Goal: Task Accomplishment & Management: Use online tool/utility

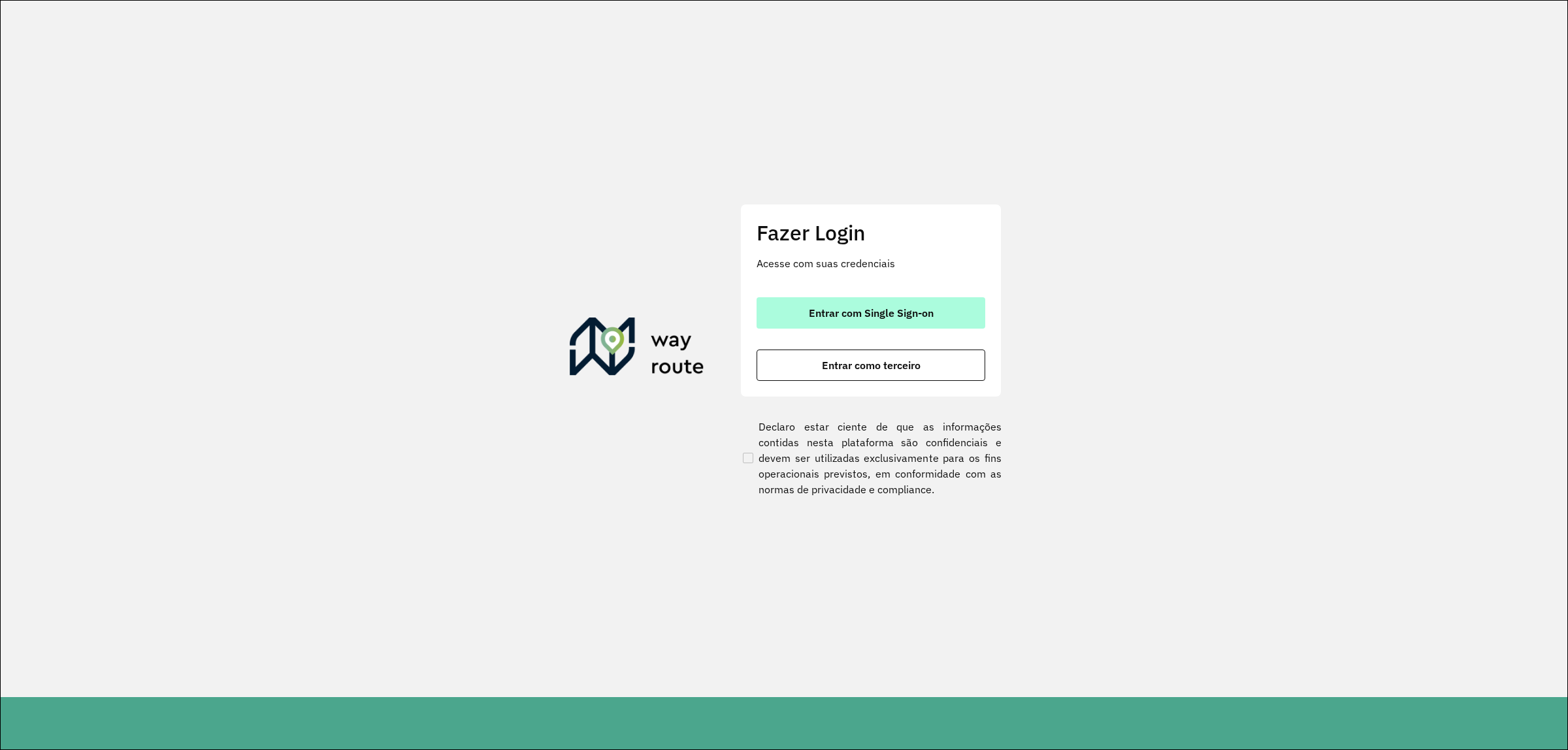
click at [888, 305] on button "Entrar com Single Sign-on" at bounding box center [871, 312] width 229 height 31
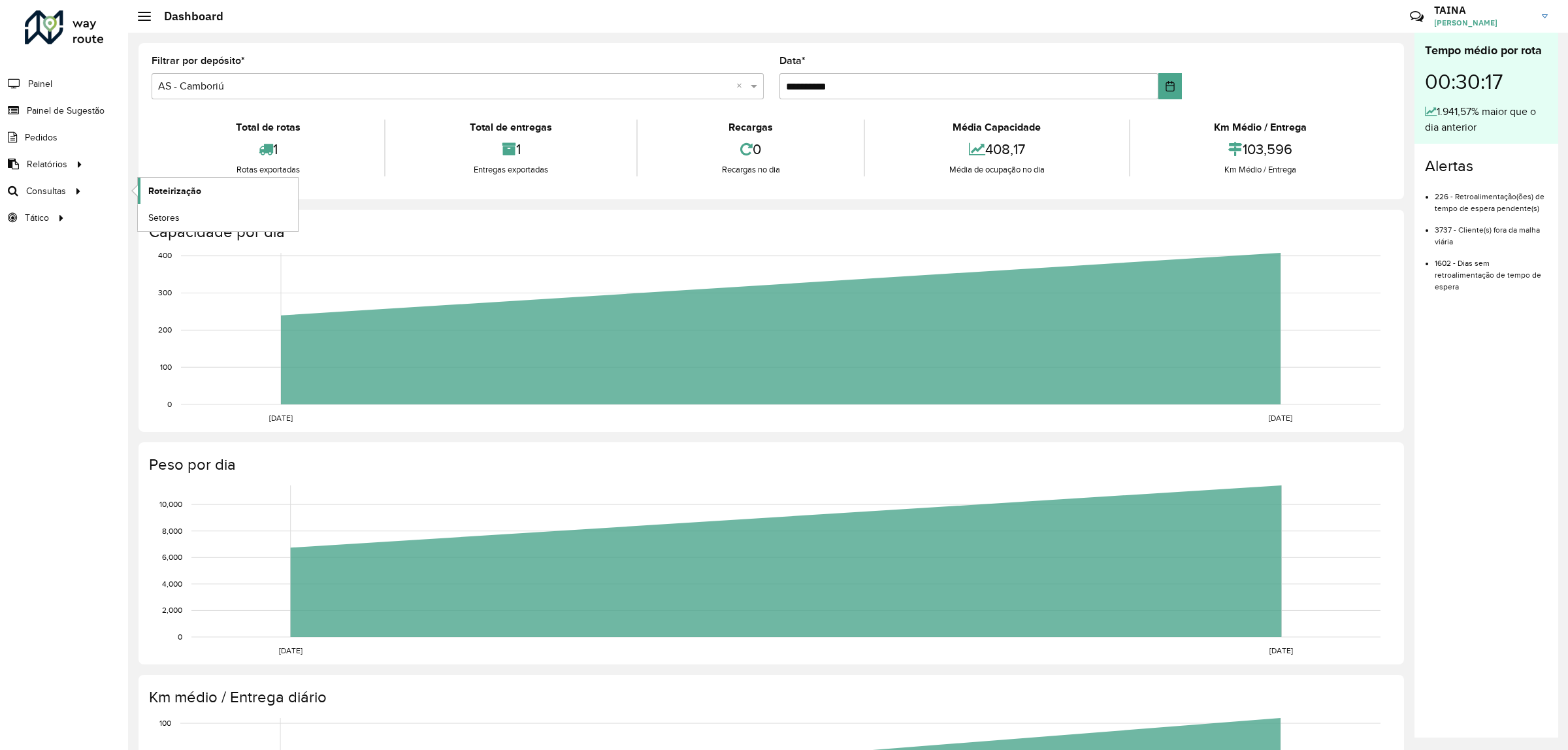
click at [247, 194] on link "Roteirização" at bounding box center [217, 190] width 160 height 26
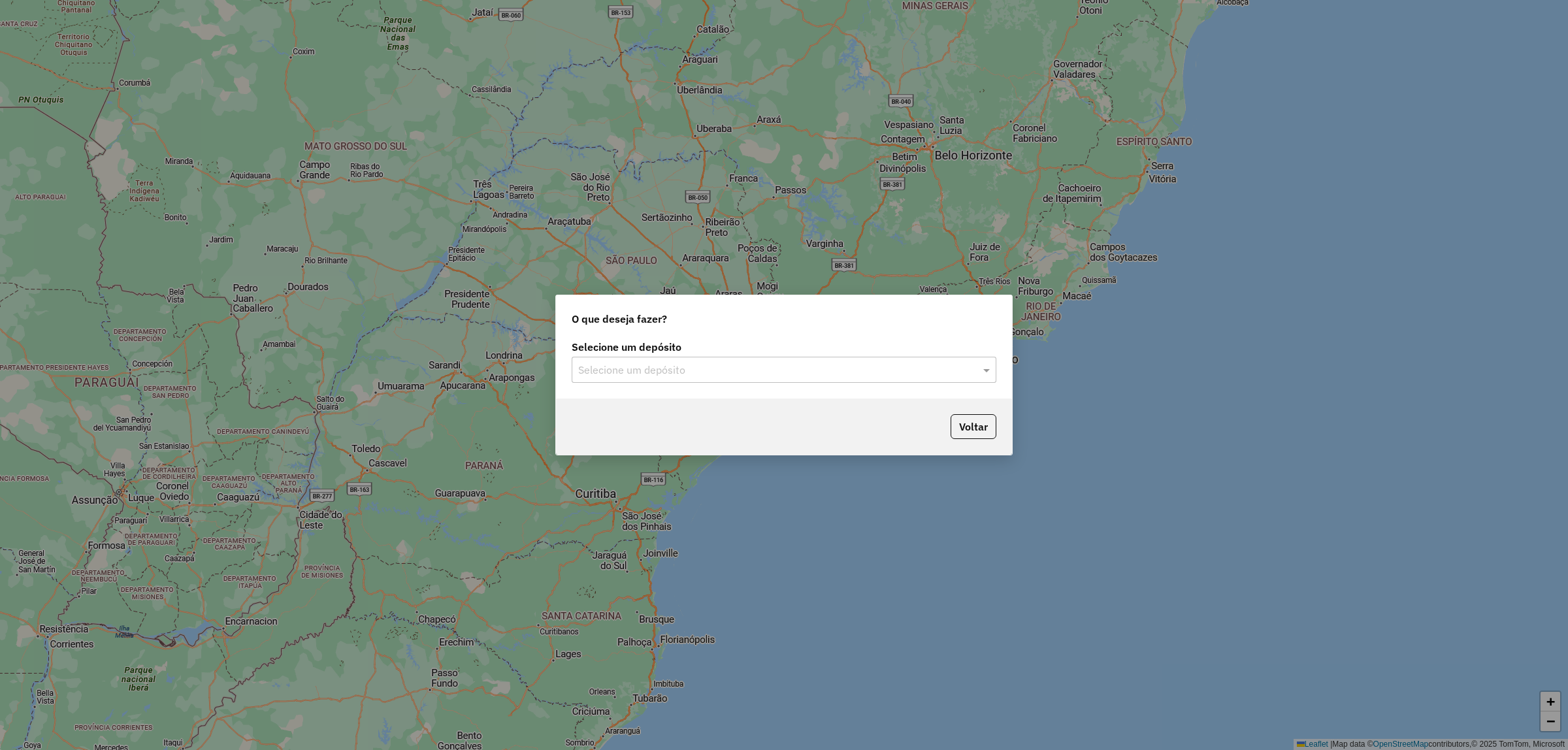
click at [604, 377] on input "text" at bounding box center [771, 370] width 386 height 16
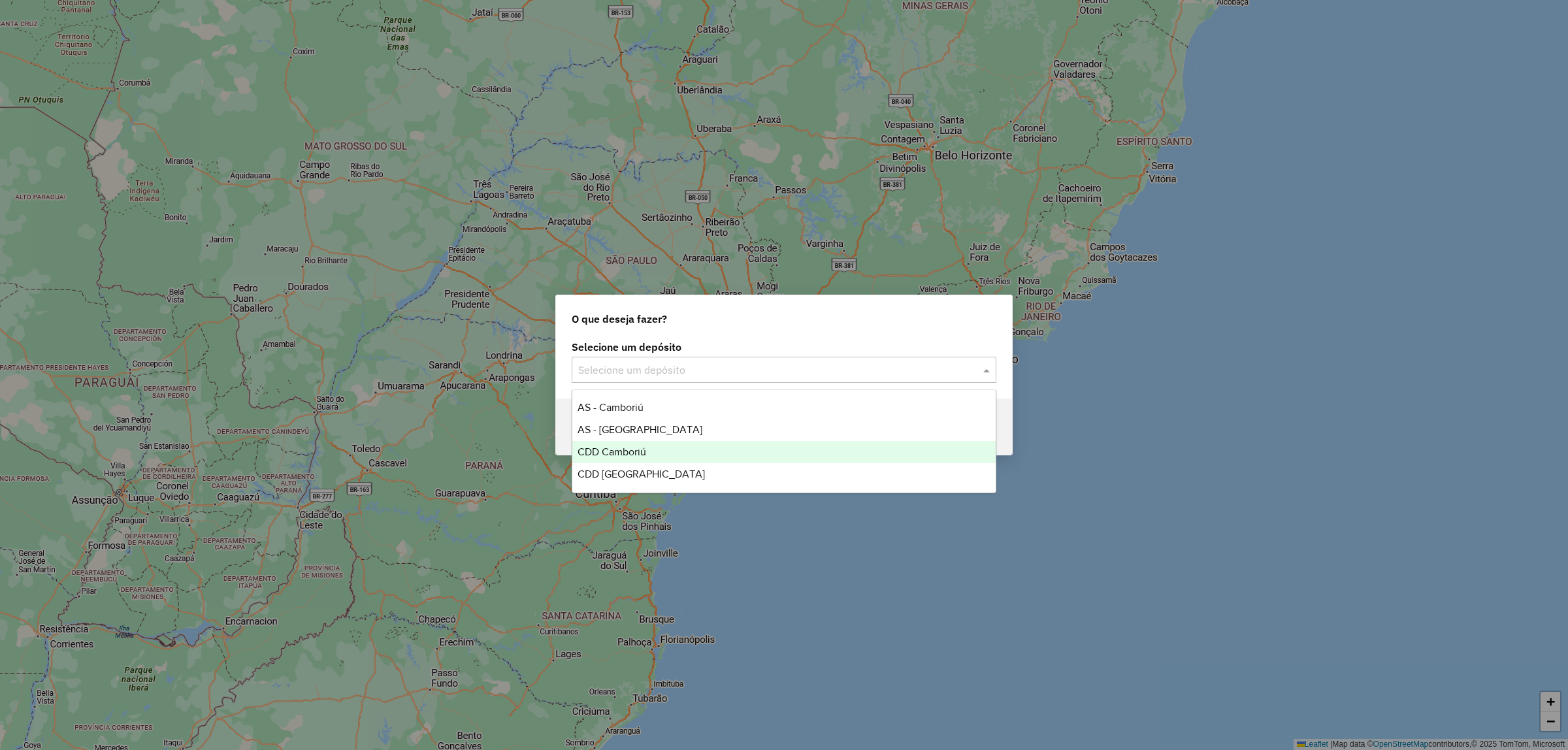
click at [649, 450] on div "CDD Camboriú" at bounding box center [784, 452] width 424 height 22
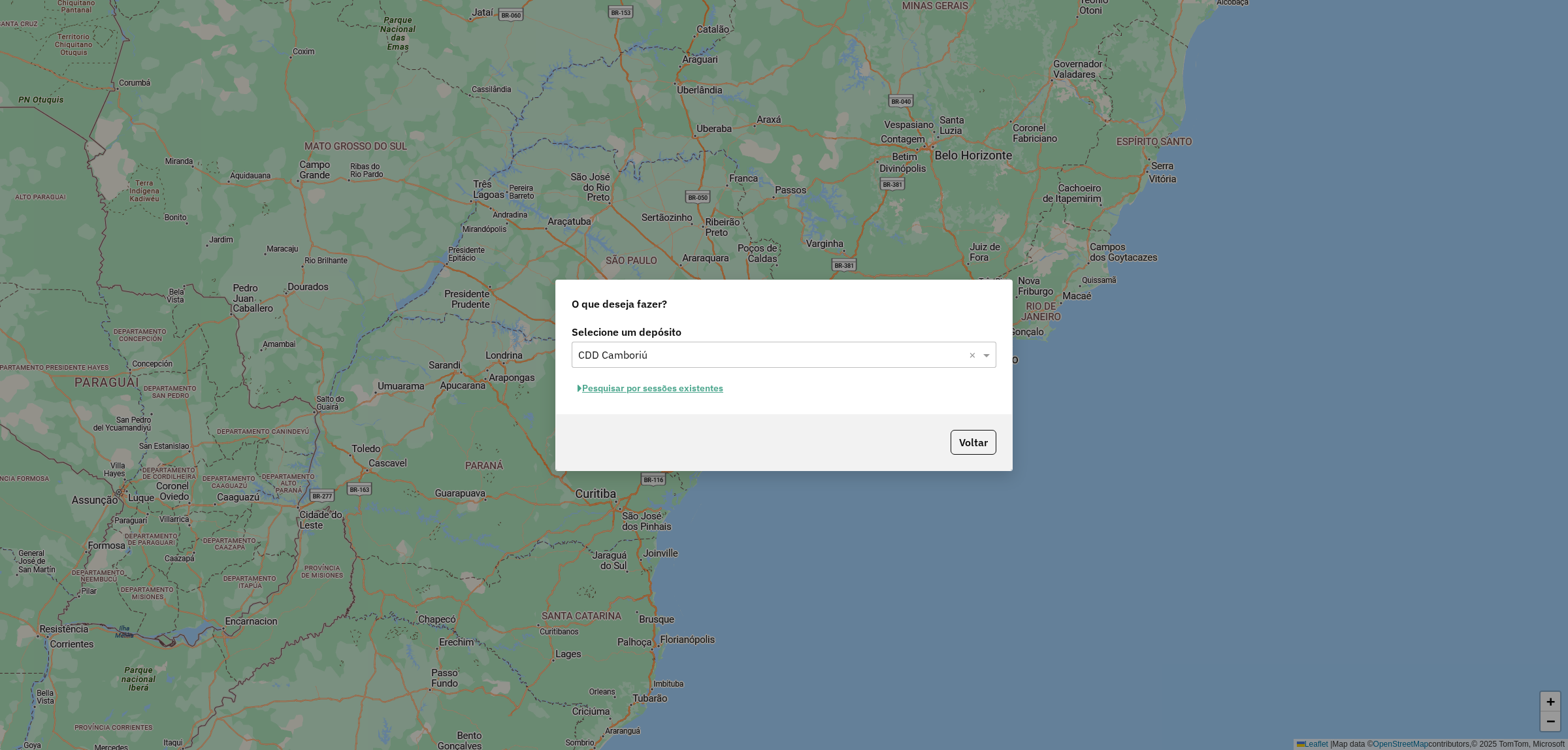
click at [714, 380] on button "Pesquisar por sessões existentes" at bounding box center [651, 388] width 158 height 20
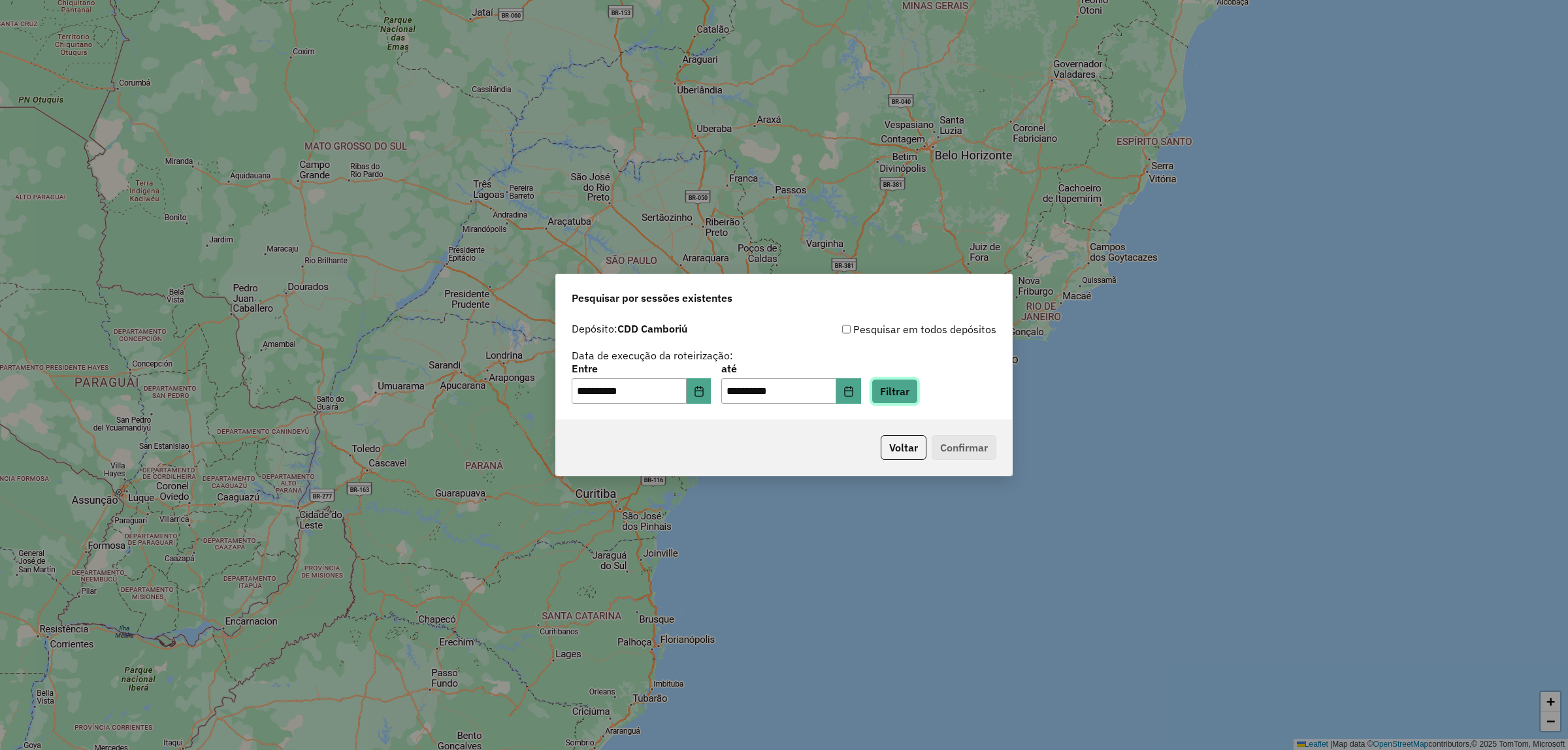
click at [918, 399] on button "Filtrar" at bounding box center [894, 392] width 46 height 25
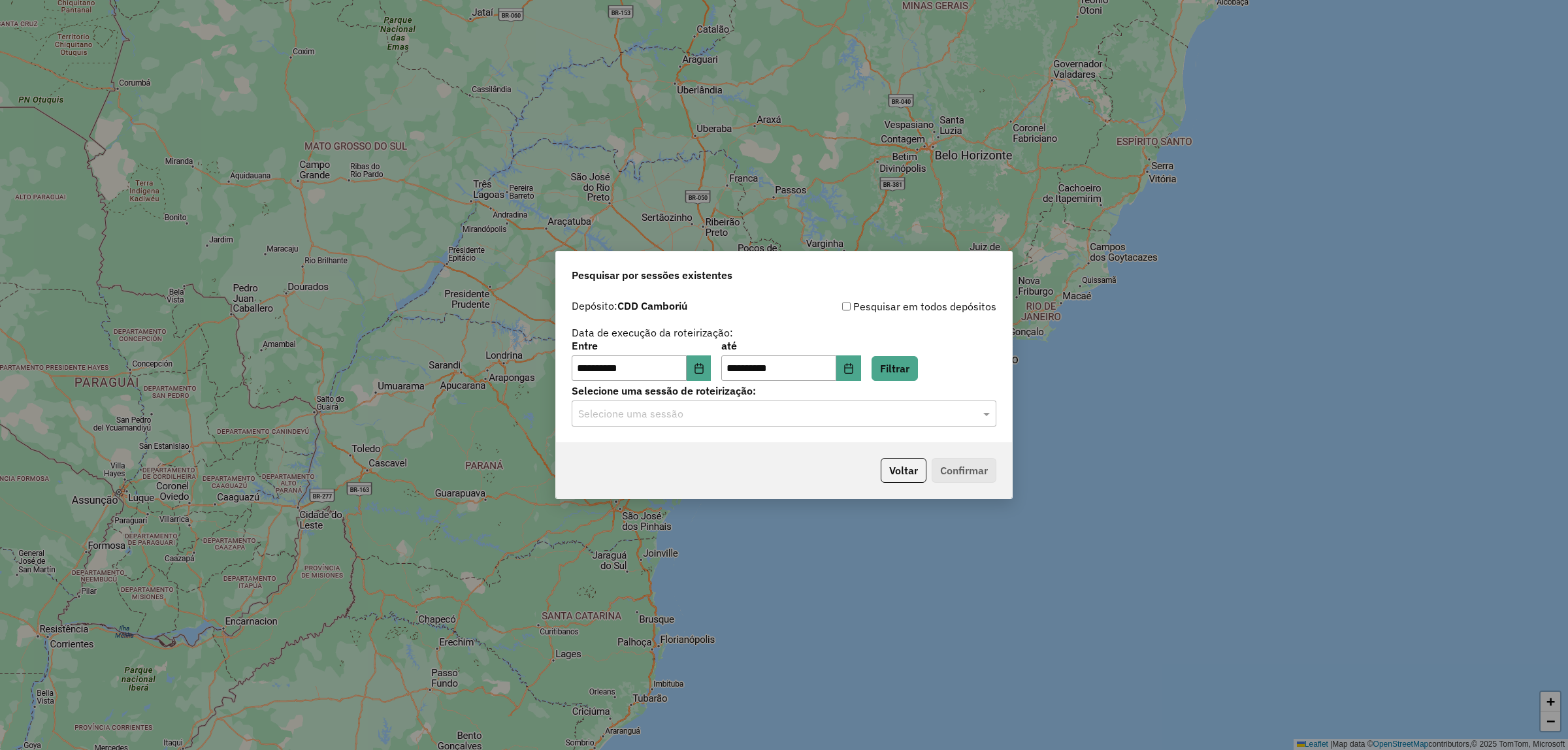
click at [794, 424] on div "Selecione uma sessão" at bounding box center [784, 413] width 425 height 26
drag, startPoint x: 730, startPoint y: 455, endPoint x: 767, endPoint y: 455, distance: 37.0
click at [731, 455] on div "1256721 - [DATE] 15:00" at bounding box center [784, 452] width 424 height 22
click at [951, 481] on button "Confirmar" at bounding box center [964, 471] width 65 height 25
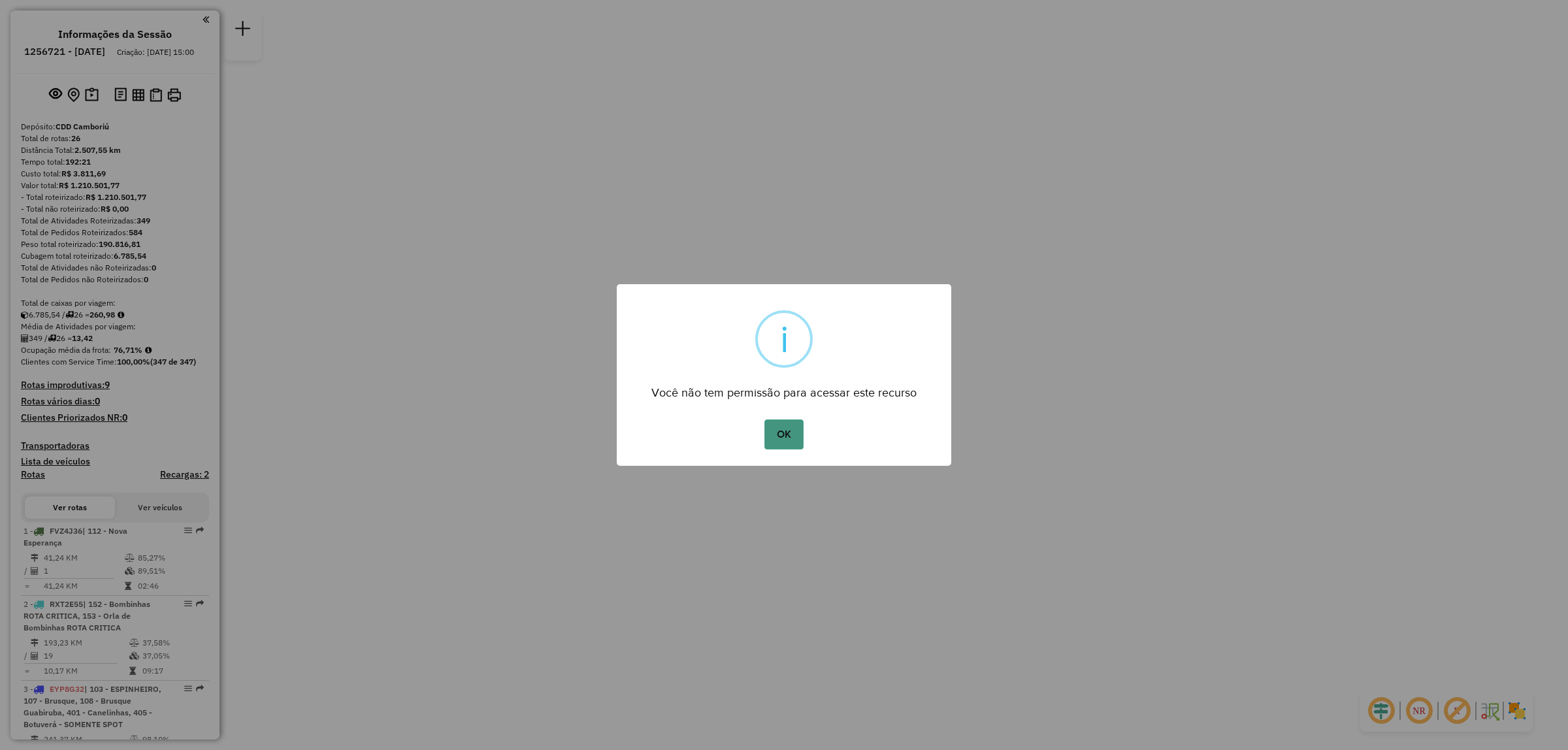
click at [776, 429] on button "OK" at bounding box center [784, 435] width 39 height 30
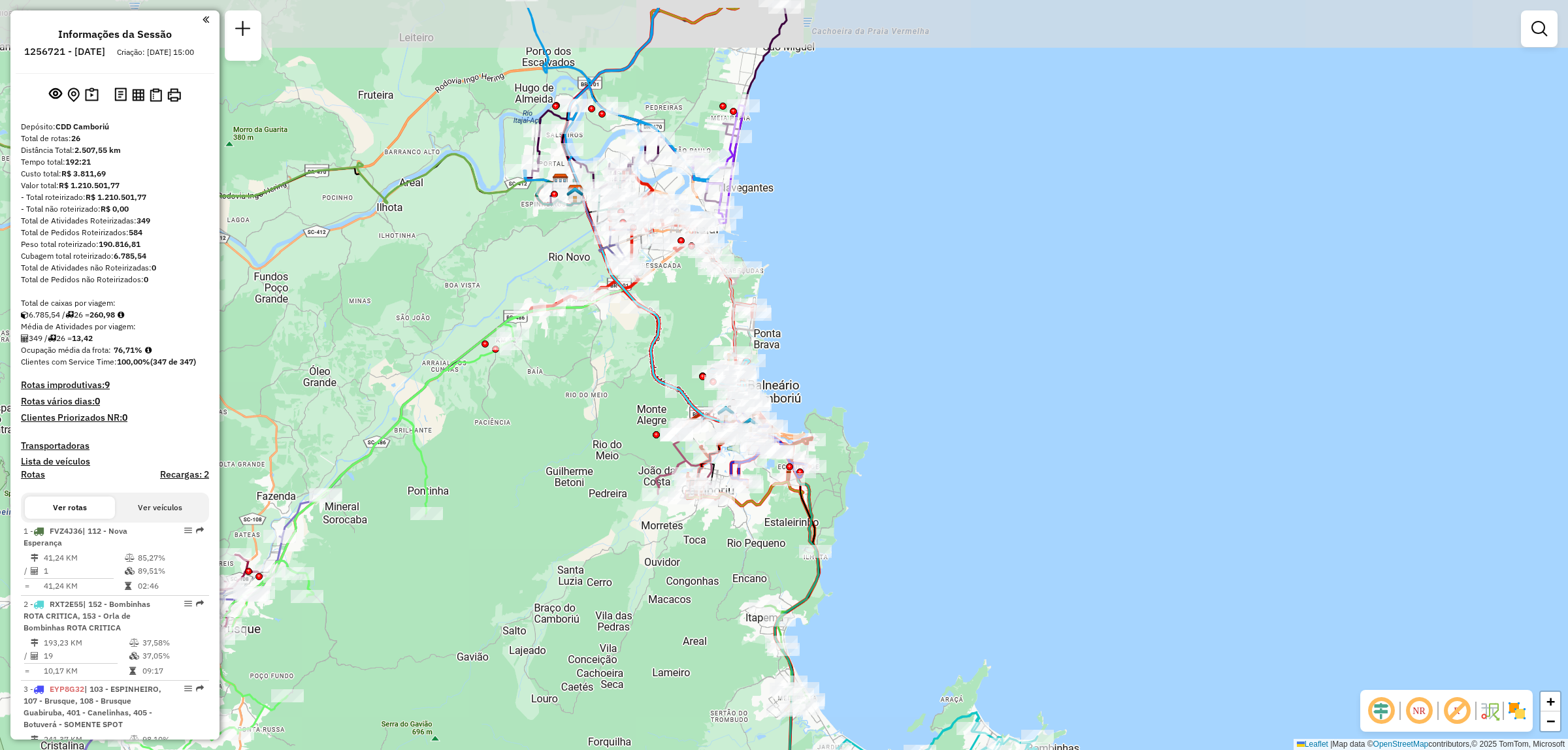
drag, startPoint x: 746, startPoint y: 431, endPoint x: 789, endPoint y: 514, distance: 93.5
click at [789, 514] on div "Janela de atendimento Grade de atendimento Capacidade Transportadoras Veículos …" at bounding box center [784, 375] width 1568 height 750
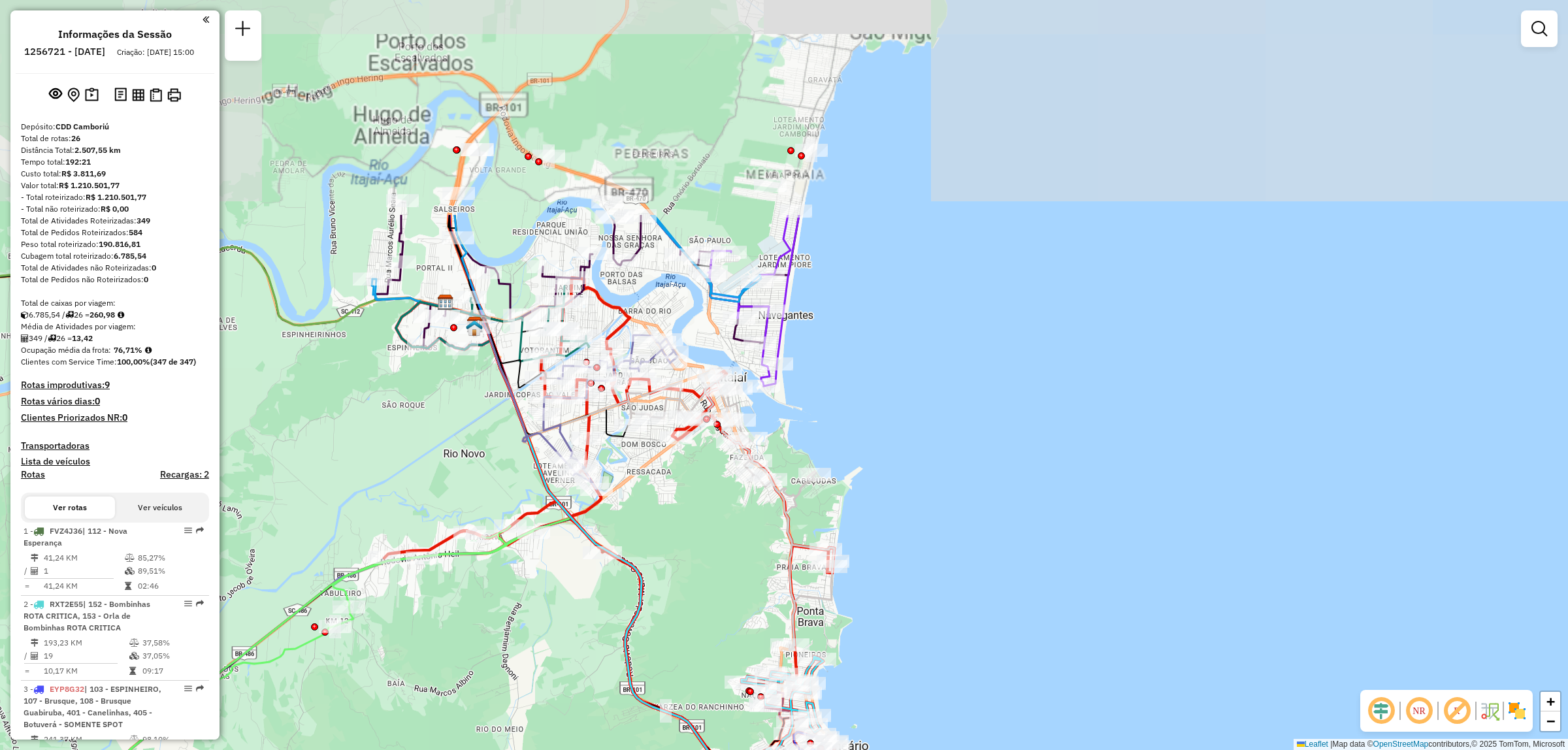
drag, startPoint x: 702, startPoint y: 262, endPoint x: 740, endPoint y: 552, distance: 292.5
click at [740, 552] on div "Janela de atendimento Grade de atendimento Capacidade Transportadoras Veículos …" at bounding box center [784, 375] width 1568 height 750
